Goal: Task Accomplishment & Management: Use online tool/utility

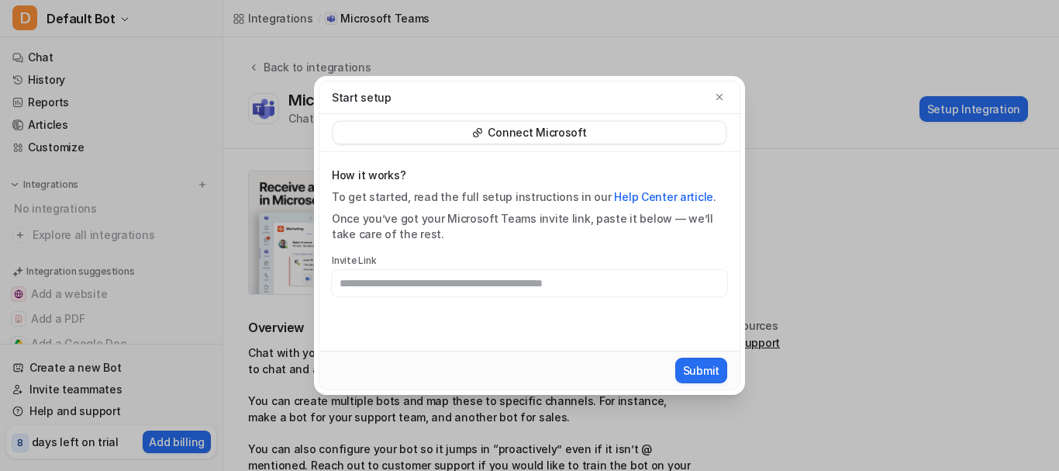
click at [599, 133] on div "Connect Microsoft" at bounding box center [529, 133] width 392 height 22
click at [495, 248] on div "How it works? To get started, read the full setup instructions in our Help Cent…" at bounding box center [529, 231] width 395 height 129
click at [488, 295] on input "text" at bounding box center [529, 283] width 395 height 26
click at [502, 239] on div "Once you’ve got your Microsoft Teams invite link, paste it below — we’ll take c…" at bounding box center [529, 226] width 395 height 31
click at [519, 130] on p "Connect Microsoft" at bounding box center [537, 133] width 98 height 16
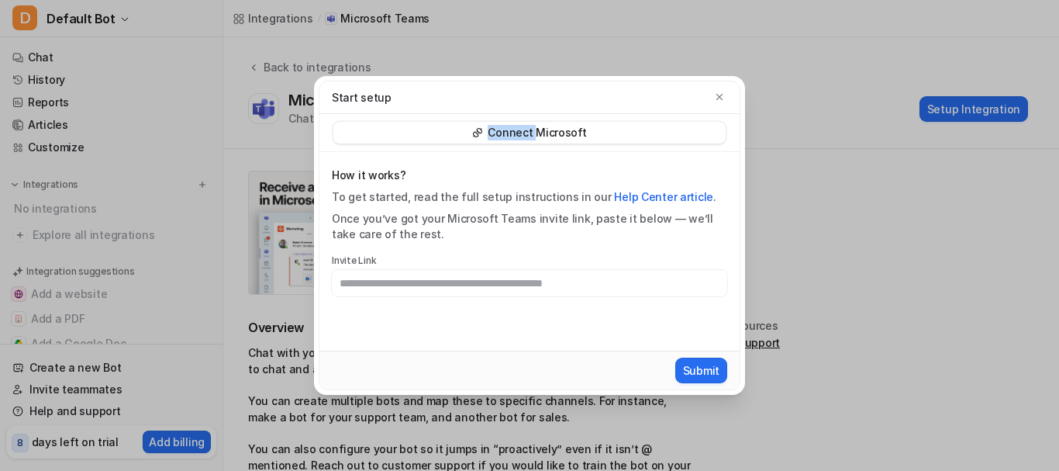
click at [519, 130] on p "Connect Microsoft" at bounding box center [537, 133] width 98 height 16
click at [647, 126] on div "Connect Microsoft" at bounding box center [529, 133] width 392 height 22
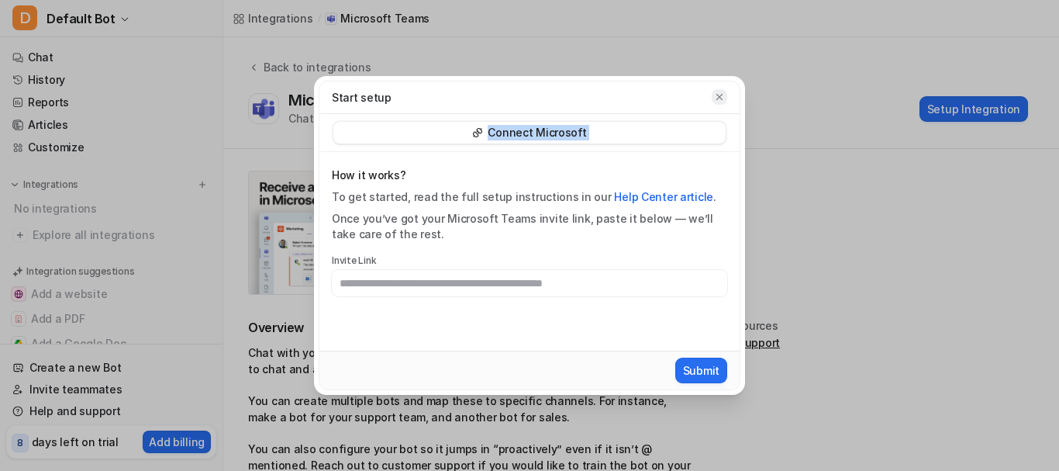
click at [718, 94] on icon "button" at bounding box center [719, 96] width 11 height 11
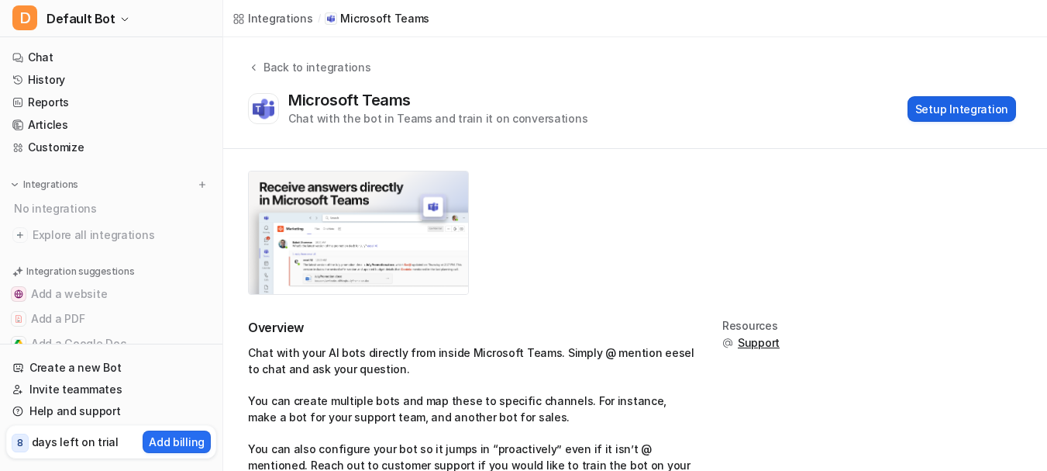
click at [955, 98] on button "Setup Integration" at bounding box center [962, 109] width 109 height 26
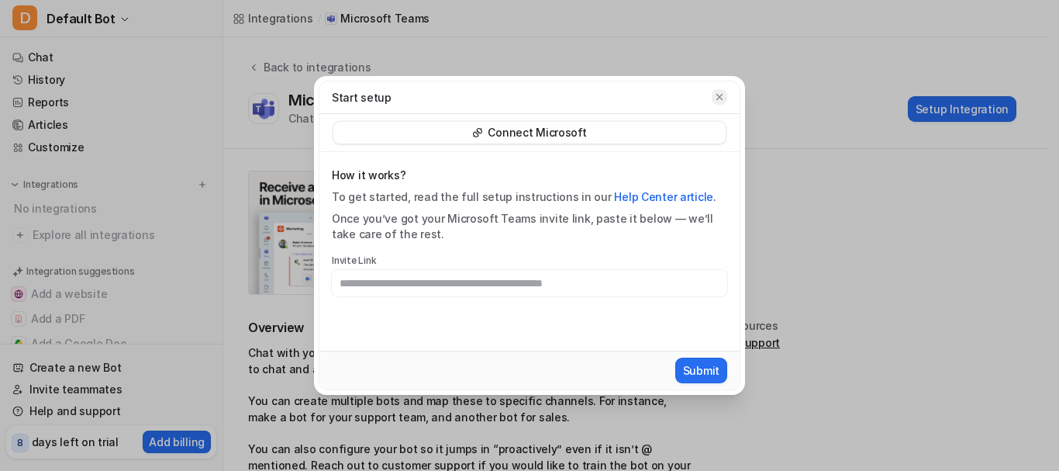
click at [716, 96] on icon "button" at bounding box center [719, 96] width 11 height 11
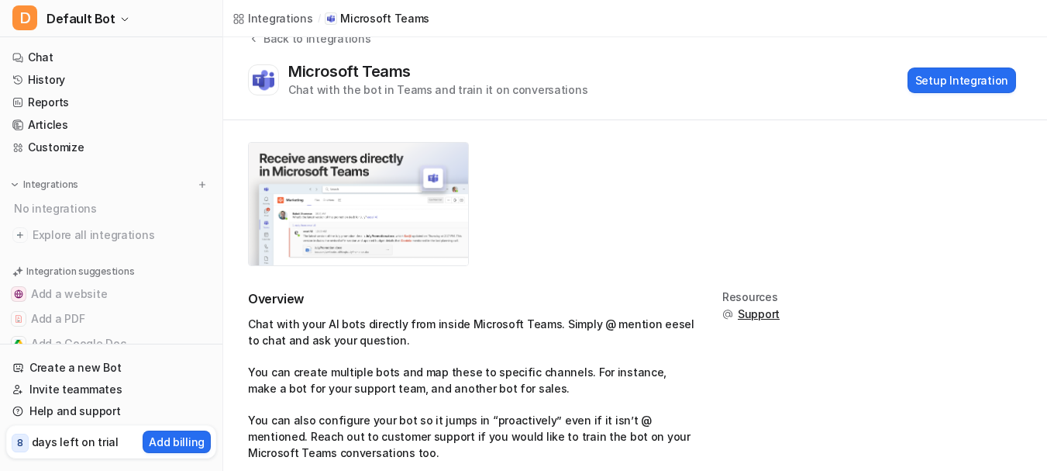
scroll to position [53, 0]
